Goal: Task Accomplishment & Management: Manage account settings

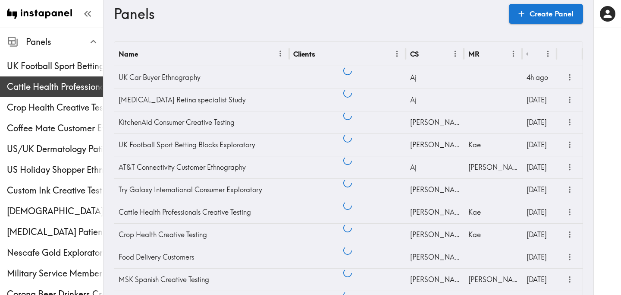
click at [38, 91] on span "Cattle Health Professionals Creative Testing" at bounding box center [55, 87] width 96 height 12
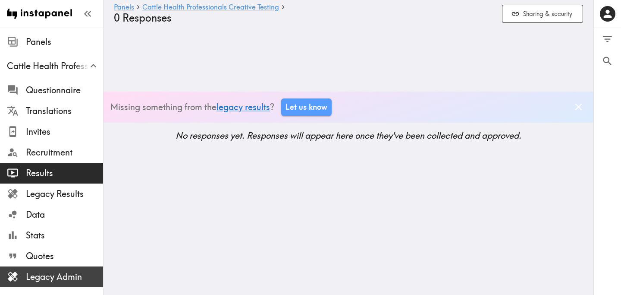
click at [65, 281] on span "Legacy Admin" at bounding box center [64, 276] width 77 height 12
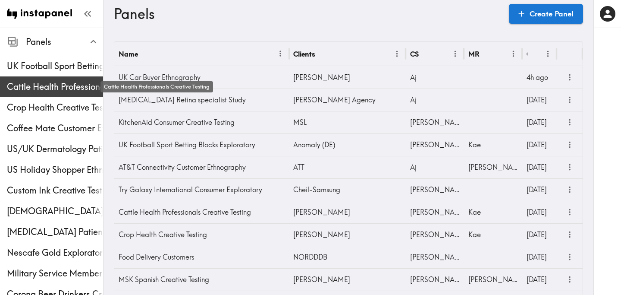
click at [61, 83] on span "Cattle Health Professionals Creative Testing" at bounding box center [55, 87] width 96 height 12
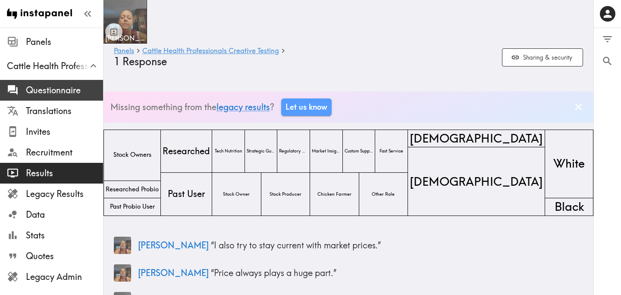
click at [70, 91] on span "Questionnaire" at bounding box center [64, 90] width 77 height 12
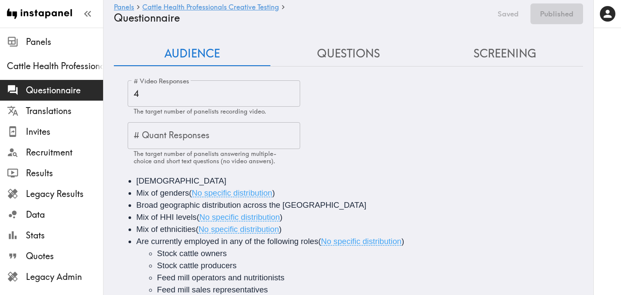
click at [354, 52] on button "Questions" at bounding box center [348, 53] width 157 height 25
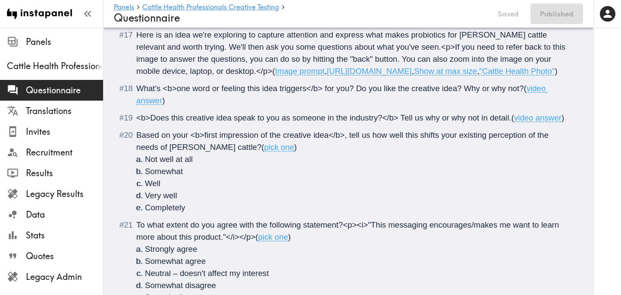
scroll to position [1239, 0]
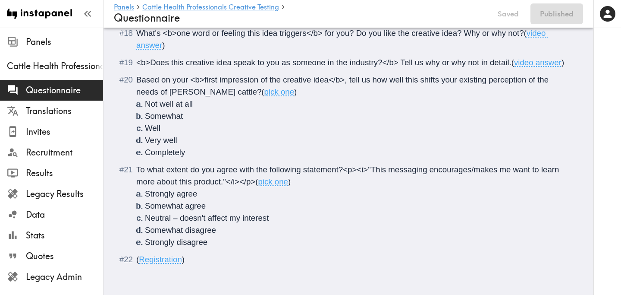
click at [181, 259] on span "Registration" at bounding box center [160, 259] width 43 height 9
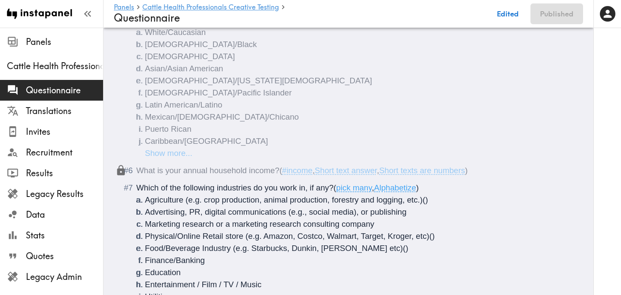
scroll to position [0, 0]
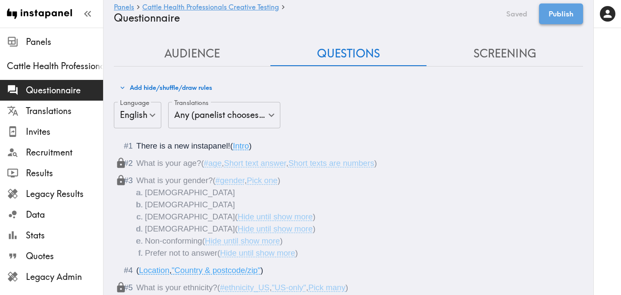
click at [568, 16] on button "Publish" at bounding box center [561, 13] width 44 height 21
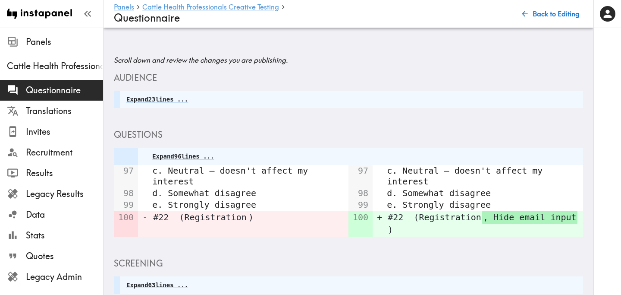
scroll to position [91, 0]
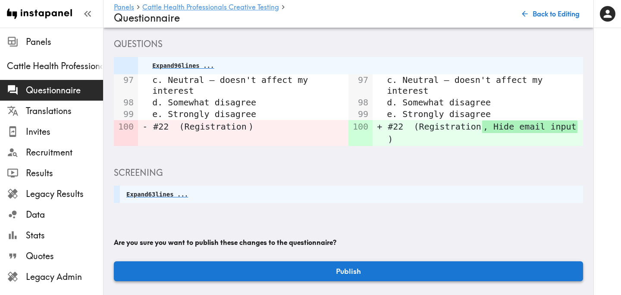
click at [339, 267] on button "Publish" at bounding box center [348, 271] width 469 height 20
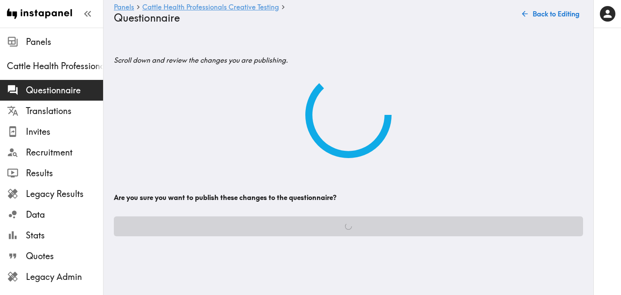
scroll to position [0, 0]
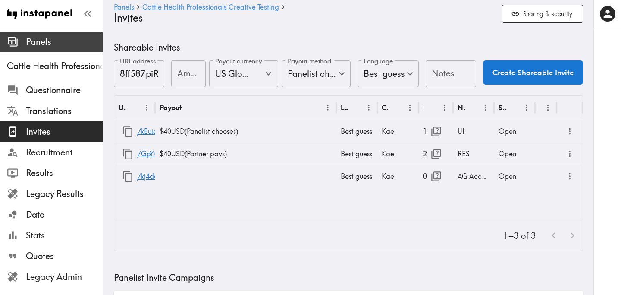
click at [56, 41] on span "Panels" at bounding box center [64, 42] width 77 height 12
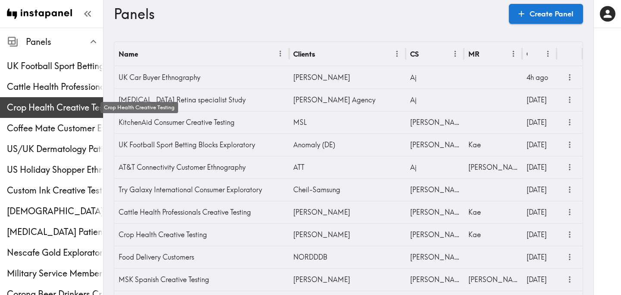
click at [55, 105] on span "Crop Health Creative Testing" at bounding box center [55, 107] width 96 height 12
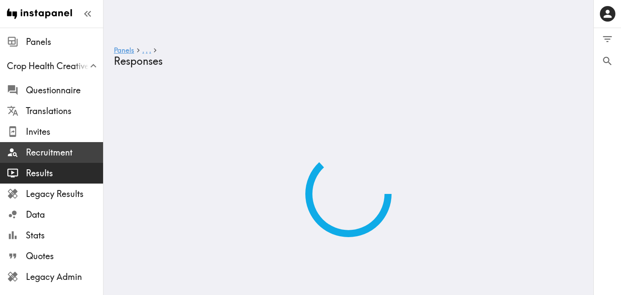
click at [63, 153] on span "Recruitment" at bounding box center [64, 152] width 77 height 12
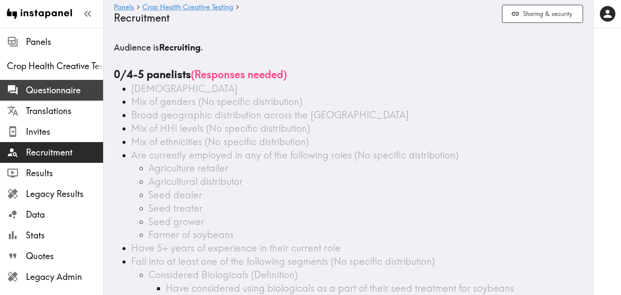
click at [82, 87] on span "Questionnaire" at bounding box center [64, 90] width 77 height 12
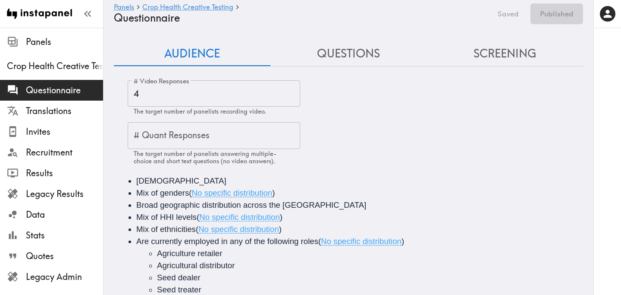
drag, startPoint x: 340, startPoint y: 53, endPoint x: 339, endPoint y: 57, distance: 4.4
click at [341, 53] on button "Questions" at bounding box center [348, 53] width 157 height 25
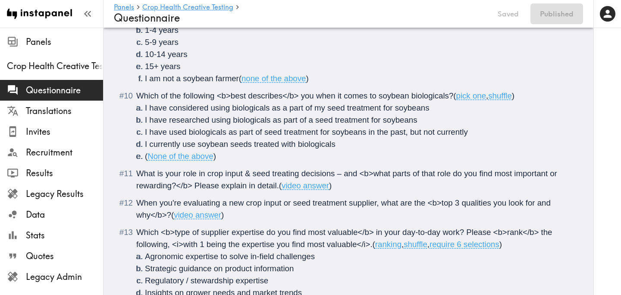
scroll to position [1288, 0]
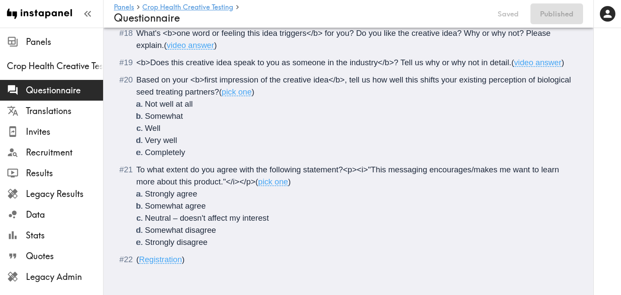
click at [182, 258] on span ")" at bounding box center [183, 259] width 3 height 9
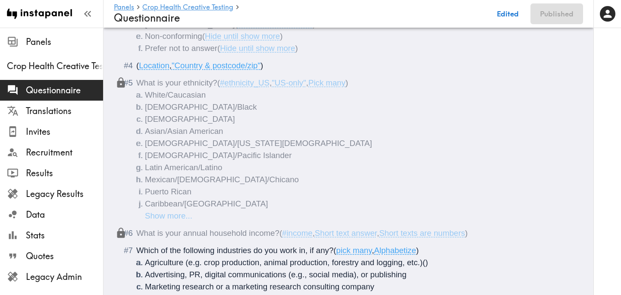
scroll to position [0, 0]
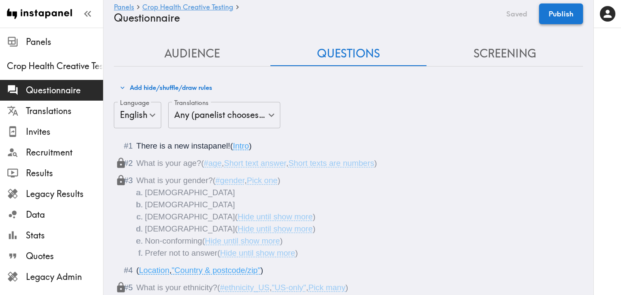
click at [562, 14] on button "Publish" at bounding box center [561, 13] width 44 height 21
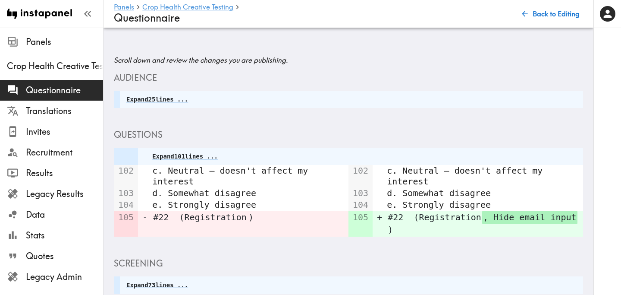
scroll to position [91, 0]
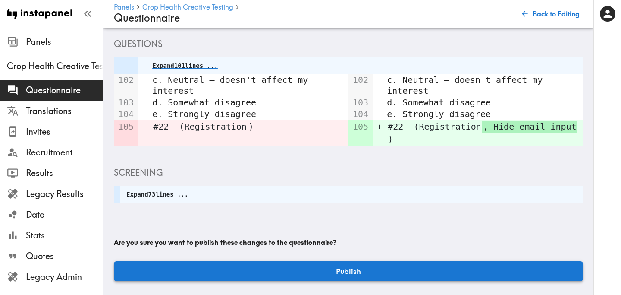
click at [351, 266] on button "Publish" at bounding box center [348, 271] width 469 height 20
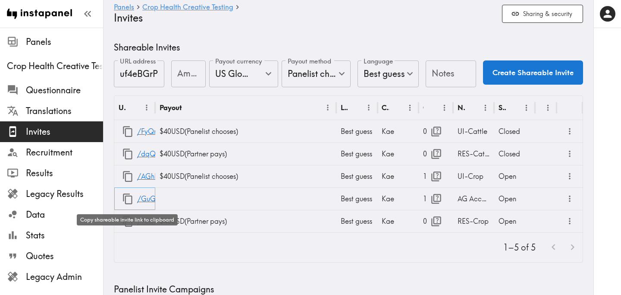
click at [128, 198] on icon "button" at bounding box center [128, 199] width 12 height 12
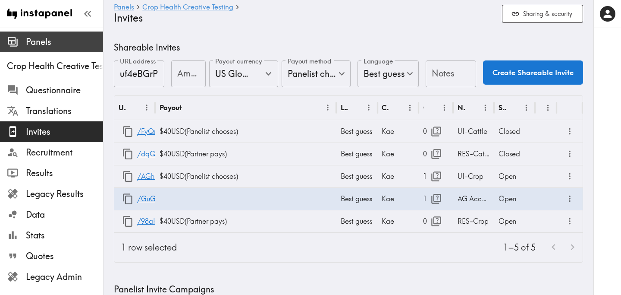
click at [43, 45] on span "Panels" at bounding box center [64, 42] width 77 height 12
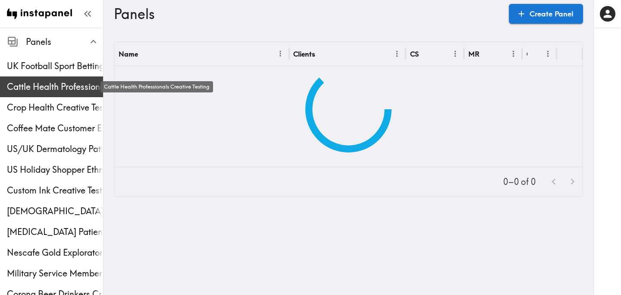
click at [43, 83] on span "Cattle Health Professionals Creative Testing" at bounding box center [55, 87] width 96 height 12
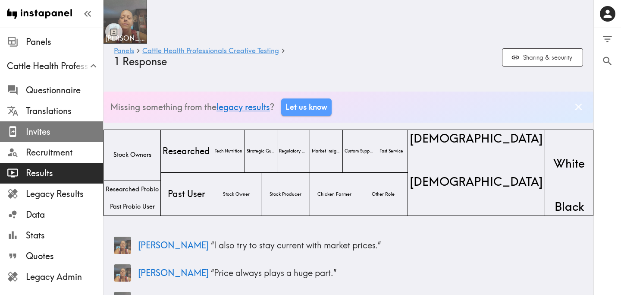
click at [53, 131] on span "Invites" at bounding box center [64, 132] width 77 height 12
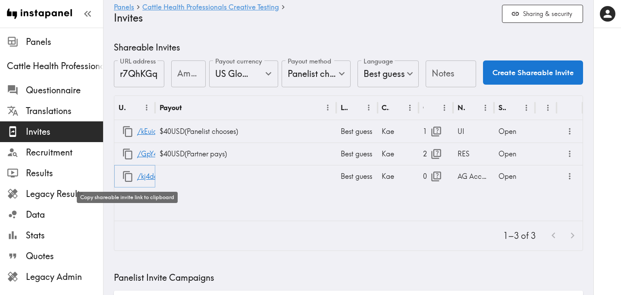
click at [125, 176] on icon "button" at bounding box center [128, 176] width 12 height 12
